Goal: Task Accomplishment & Management: Use online tool/utility

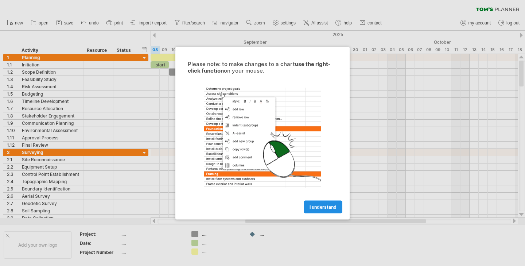
click at [325, 203] on link "I understand" at bounding box center [323, 206] width 39 height 13
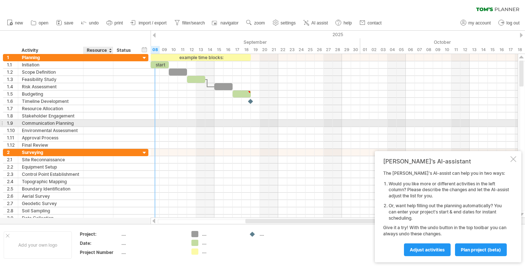
click at [102, 123] on div at bounding box center [98, 123] width 22 height 7
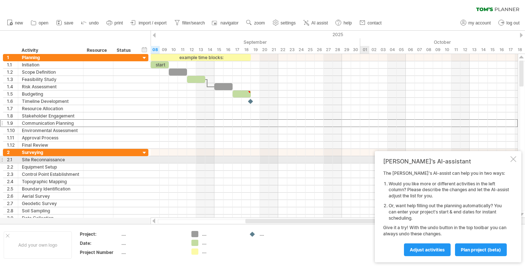
click at [513, 158] on div at bounding box center [514, 159] width 6 height 6
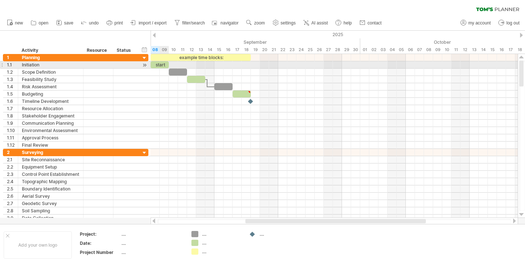
click at [162, 66] on div "start" at bounding box center [160, 64] width 18 height 7
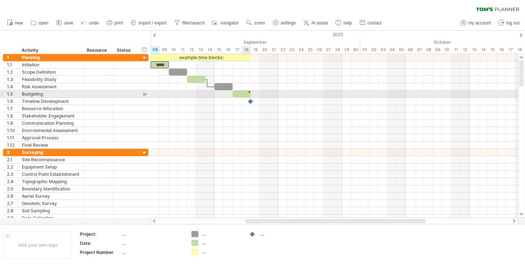
click at [250, 97] on span at bounding box center [251, 93] width 3 height 7
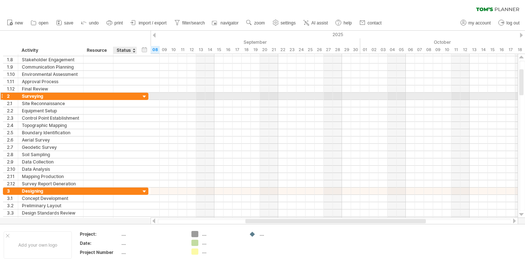
click at [146, 96] on div at bounding box center [144, 96] width 7 height 7
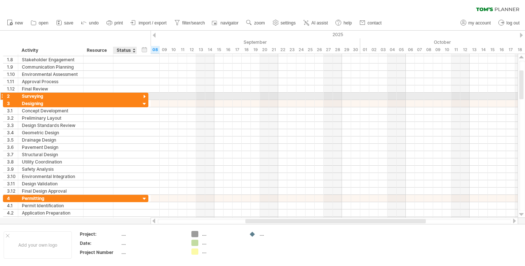
click at [146, 96] on div at bounding box center [144, 96] width 7 height 7
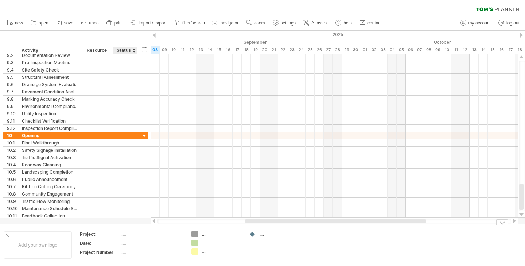
click at [131, 237] on td "...." at bounding box center [153, 235] width 62 height 8
click at [155, 233] on input "text" at bounding box center [151, 234] width 58 height 6
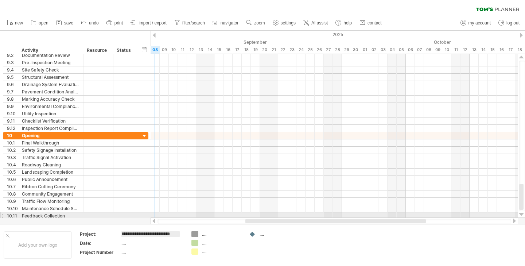
type input "**********"
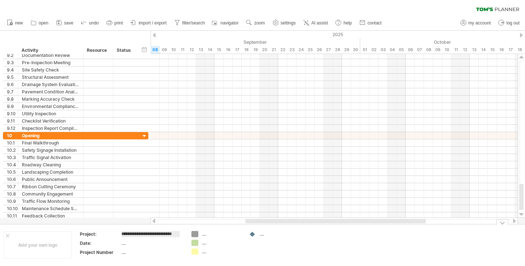
click at [235, 226] on div "**********" at bounding box center [262, 245] width 525 height 42
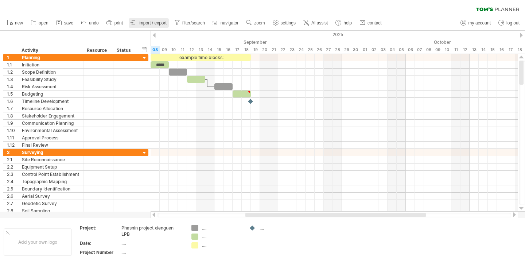
click at [149, 25] on span "import / export" at bounding box center [153, 22] width 28 height 5
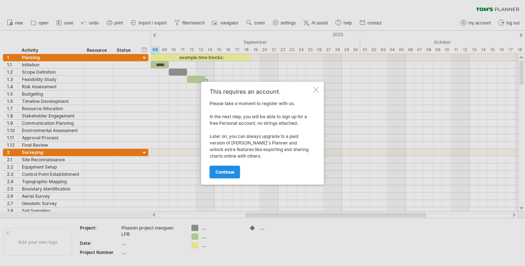
click at [230, 172] on span "continue" at bounding box center [225, 171] width 19 height 5
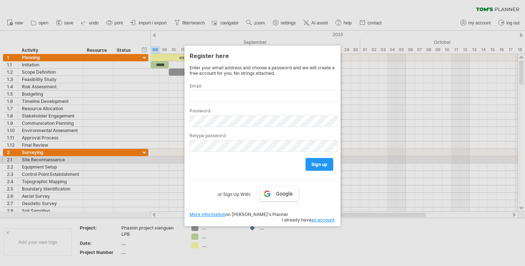
click at [146, 159] on div at bounding box center [262, 133] width 525 height 266
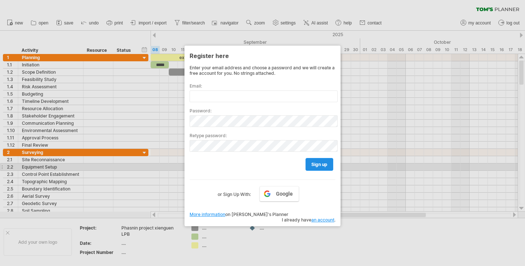
click at [315, 165] on span "sign up" at bounding box center [320, 164] width 16 height 5
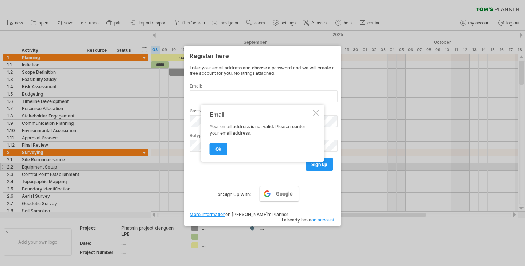
click at [316, 116] on div "Email Your email address is not valid. Please reenter your email address. ok" at bounding box center [262, 133] width 123 height 57
click at [315, 114] on div at bounding box center [316, 113] width 6 height 6
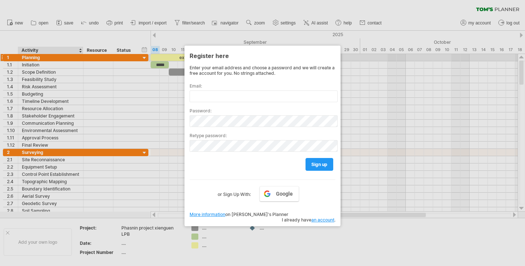
click at [50, 55] on div at bounding box center [262, 133] width 525 height 266
click at [173, 37] on div at bounding box center [262, 133] width 525 height 266
click at [228, 23] on div at bounding box center [262, 133] width 525 height 266
click at [128, 35] on div at bounding box center [262, 133] width 525 height 266
click at [50, 53] on div at bounding box center [262, 133] width 525 height 266
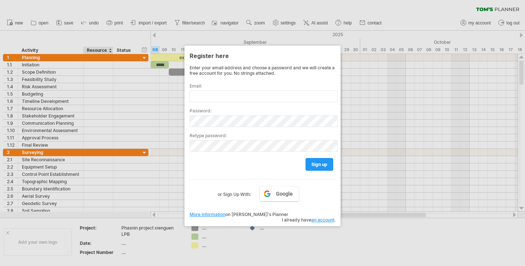
click at [96, 50] on div at bounding box center [262, 133] width 525 height 266
click at [89, 58] on div at bounding box center [262, 133] width 525 height 266
